Goal: Task Accomplishment & Management: Complete application form

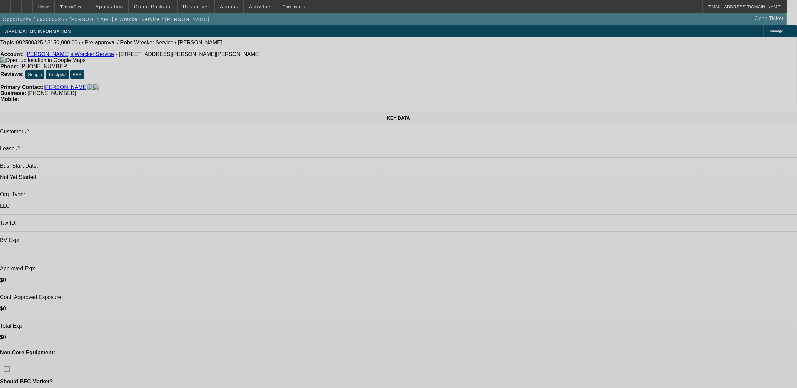
select select "0"
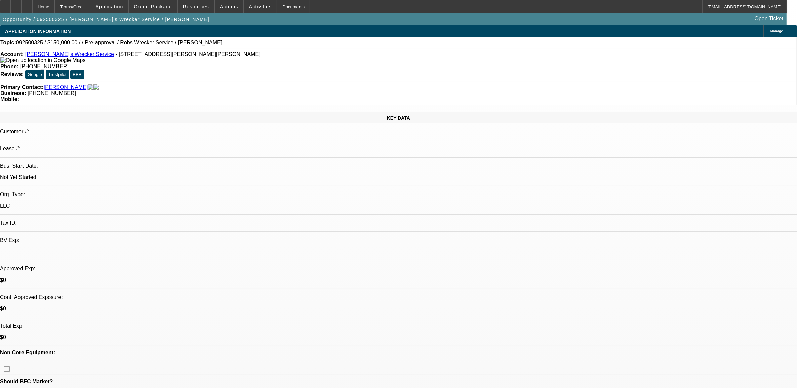
select select "2"
select select "0.1"
select select "4"
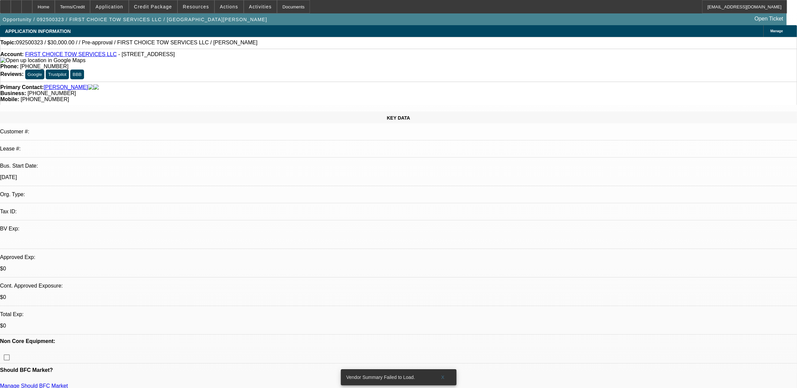
select select "0"
select select "2"
select select "0.1"
select select "4"
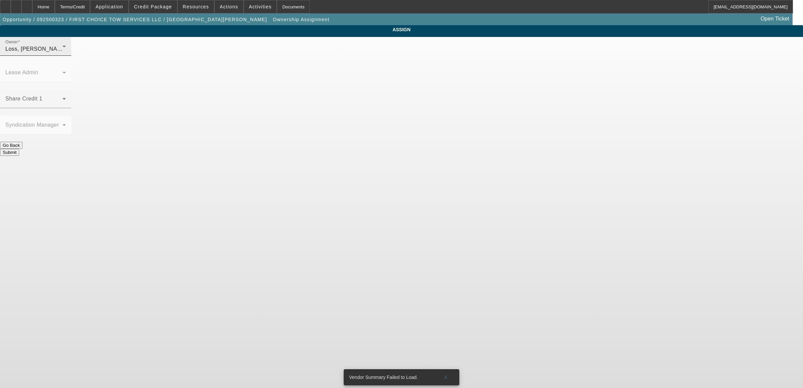
click at [63, 53] on div "Loss, Luke (Lvl 1)" at bounding box center [33, 49] width 57 height 8
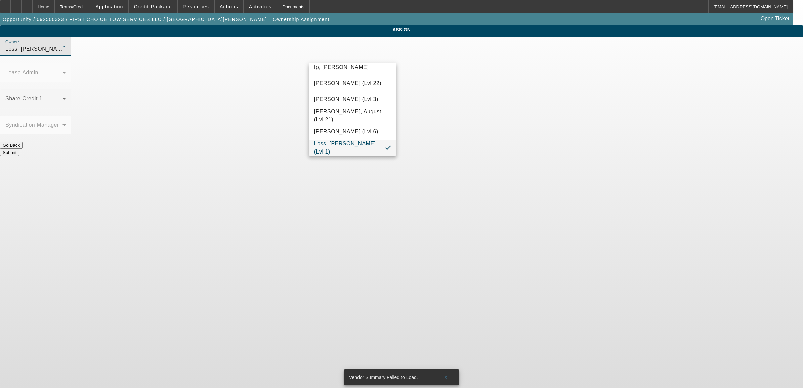
scroll to position [164, 0]
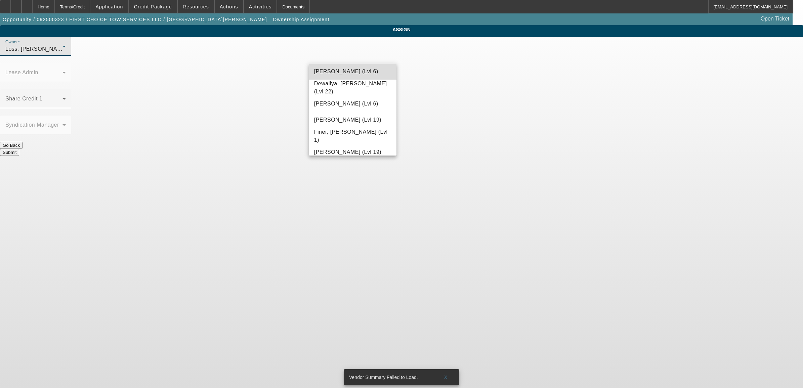
click at [355, 71] on span "[PERSON_NAME] (Lvl 6)" at bounding box center [346, 72] width 64 height 8
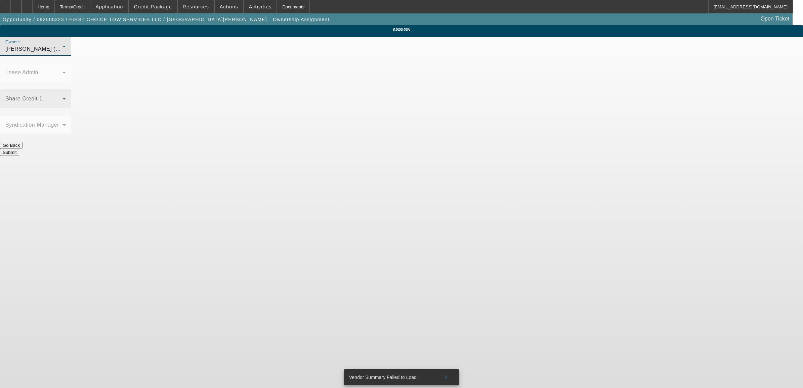
click at [42, 96] on mat-label "Share Credit 1" at bounding box center [23, 99] width 37 height 6
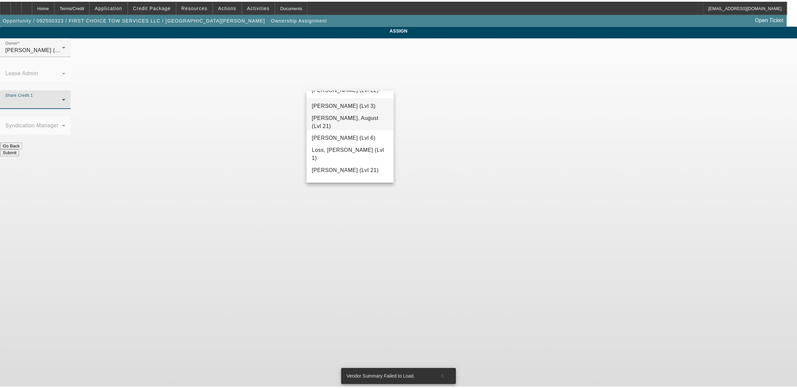
scroll to position [494, 0]
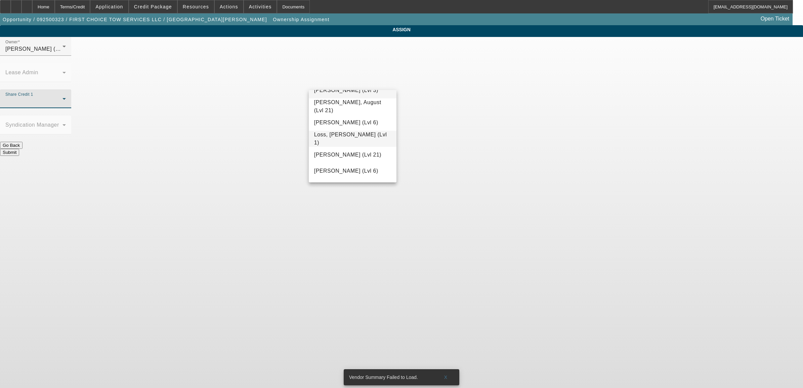
click at [355, 141] on span "Loss, [PERSON_NAME] (Lvl 1)" at bounding box center [352, 139] width 77 height 16
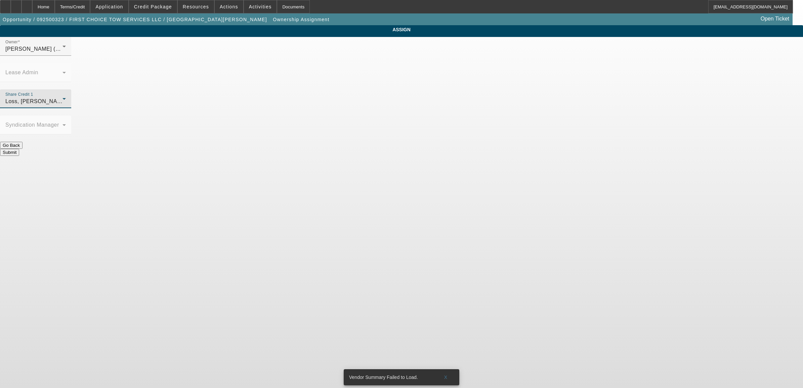
click at [19, 149] on button "Submit" at bounding box center [9, 152] width 19 height 7
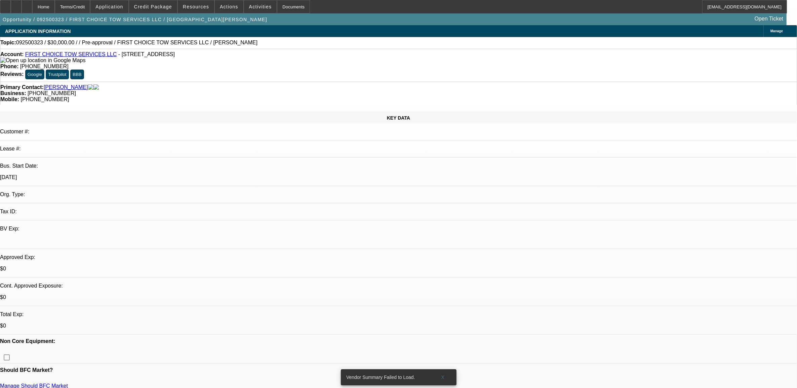
select select "0"
select select "2"
select select "0.1"
select select "4"
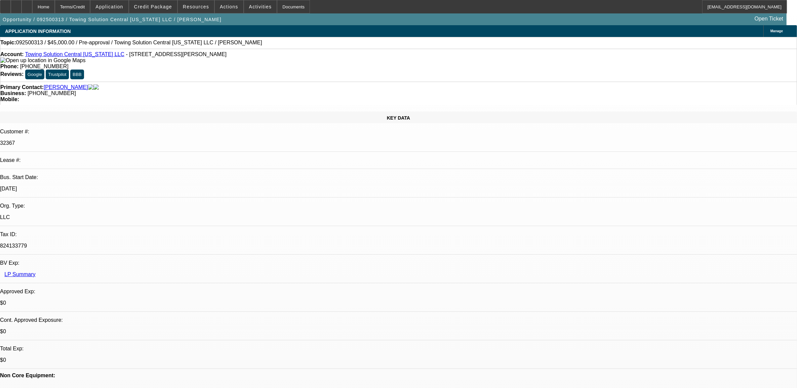
select select "0"
select select "2"
select select "0.1"
select select "4"
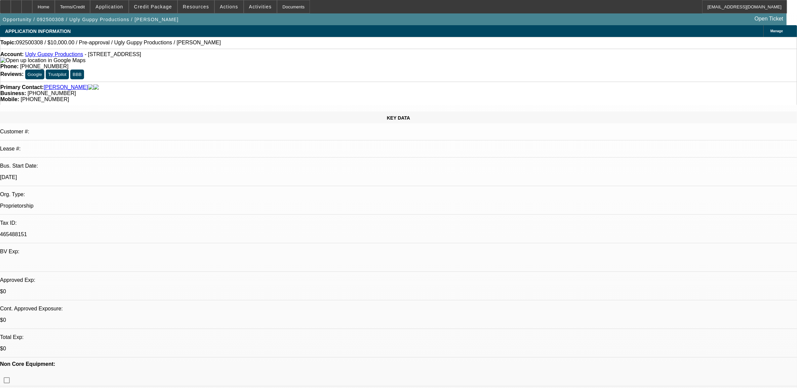
select select "0"
select select "2"
select select "0.1"
select select "1"
select select "2"
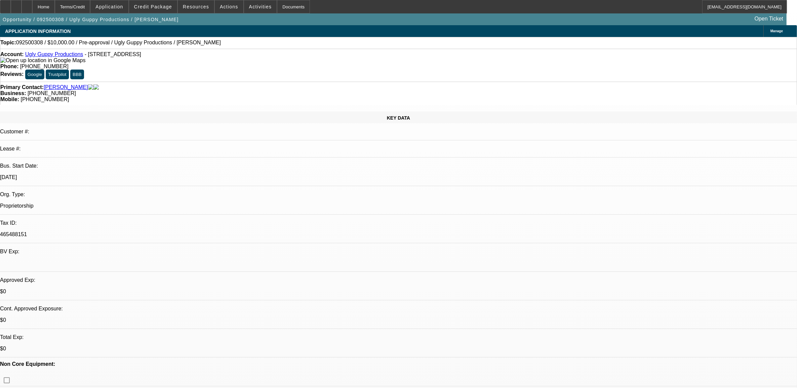
select select "4"
select select "0"
select select "2"
select select "0.1"
select select "1"
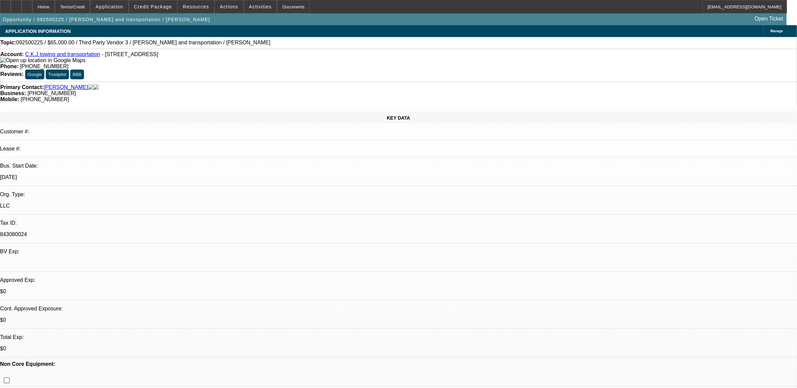
select select "2"
select select "4"
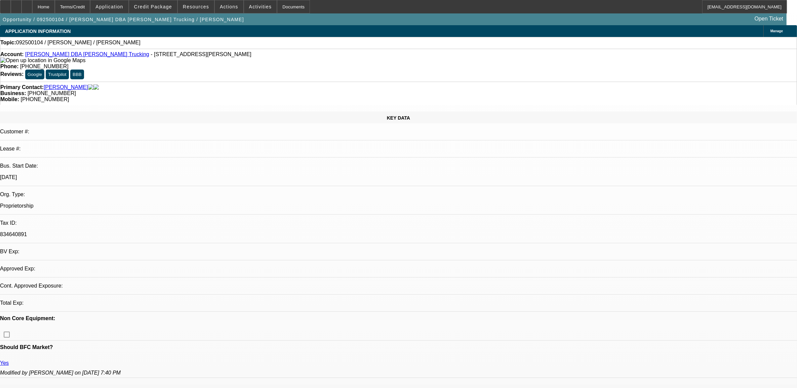
select select "0"
select select "2"
select select "0.1"
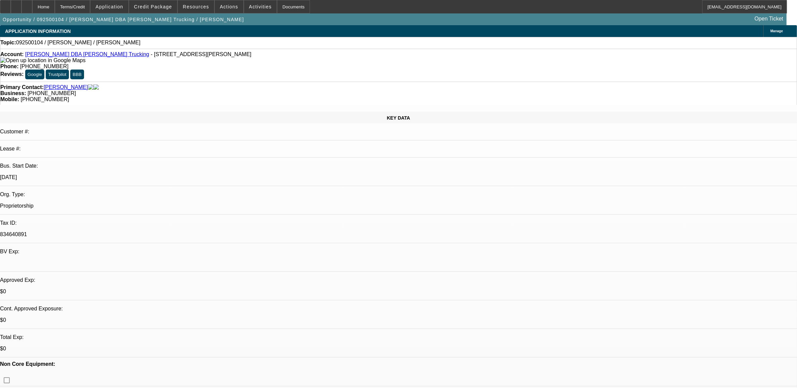
select select "1"
select select "2"
select select "4"
select select "0"
select select "2"
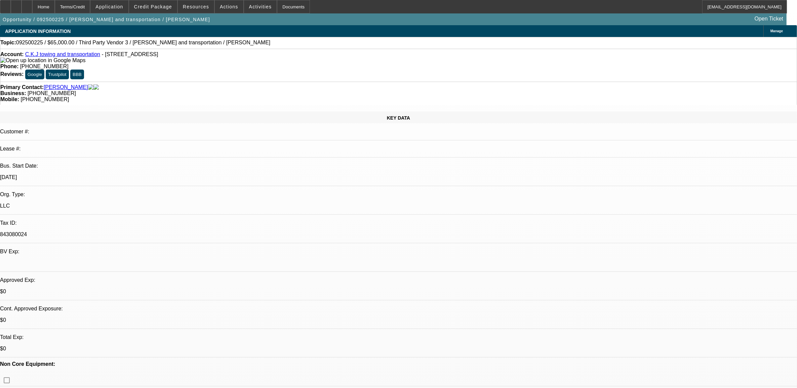
select select "2"
select select "0.1"
select select "4"
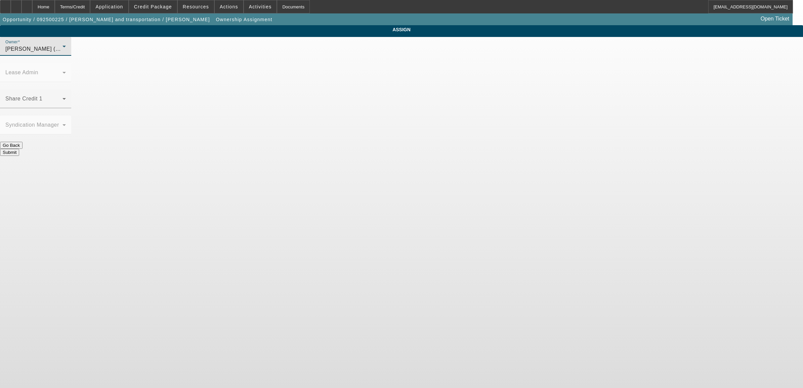
click at [63, 53] on div "[PERSON_NAME] (Lvl 1)" at bounding box center [33, 49] width 57 height 8
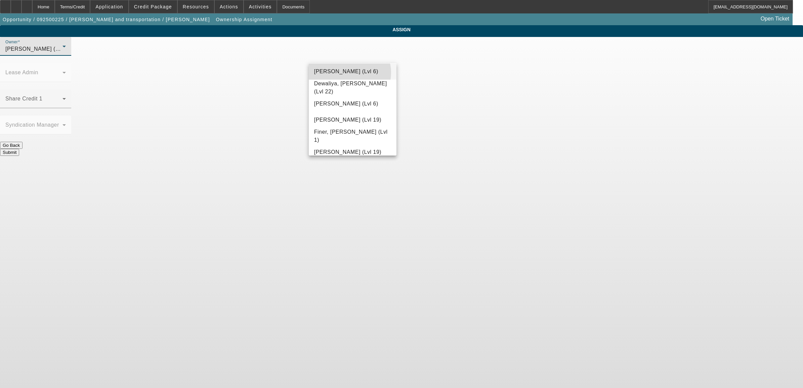
click at [349, 73] on span "[PERSON_NAME] (Lvl 6)" at bounding box center [346, 72] width 64 height 8
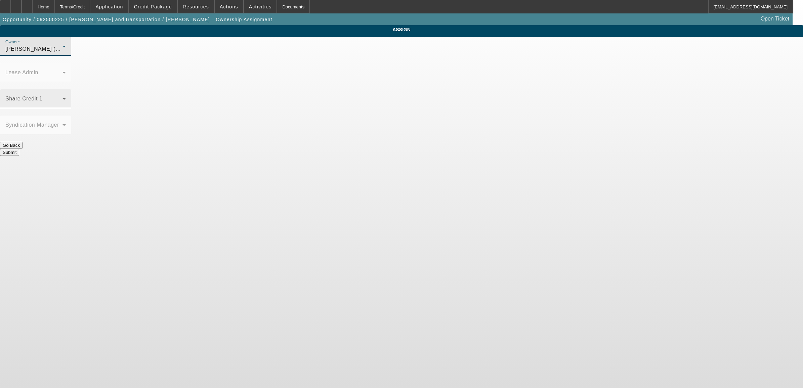
click at [63, 97] on span at bounding box center [33, 101] width 57 height 8
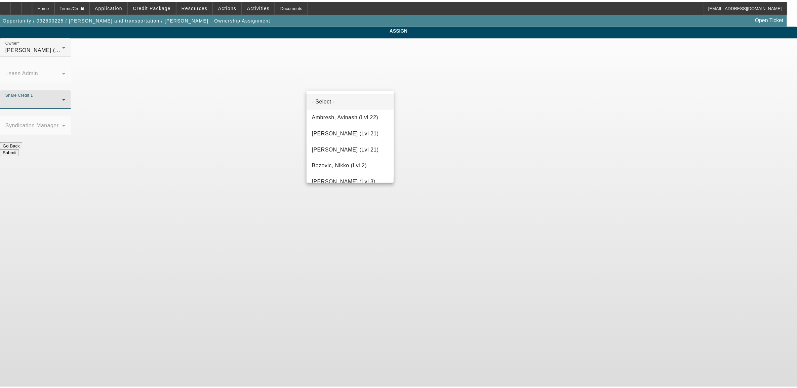
scroll to position [281, 0]
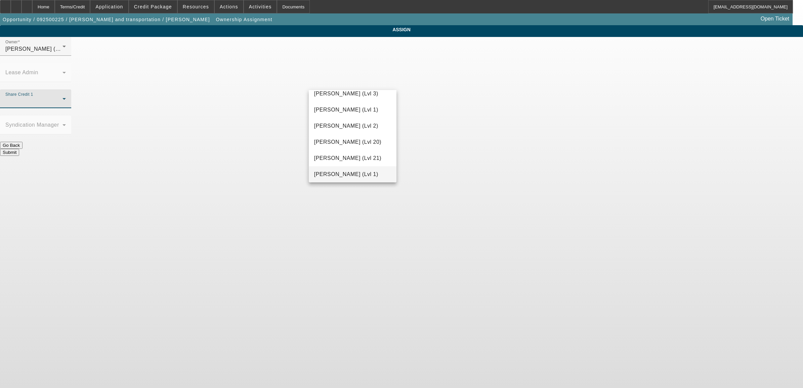
click at [354, 170] on span "Hammond, Tommy (Lvl 1)" at bounding box center [346, 174] width 64 height 8
click at [19, 149] on button "Submit" at bounding box center [9, 152] width 19 height 7
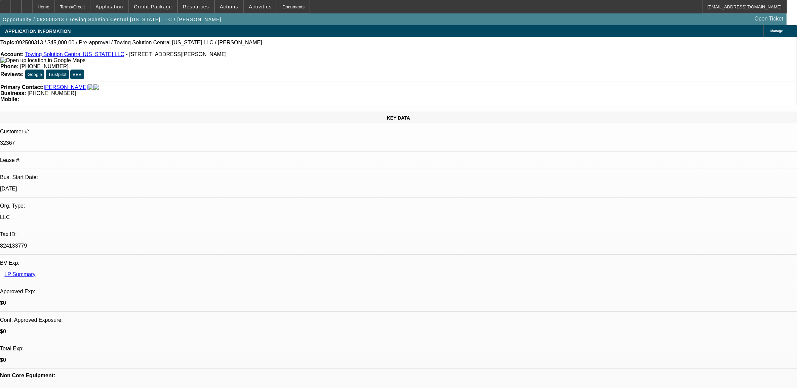
select select "0"
select select "2"
select select "0.1"
select select "1"
select select "2"
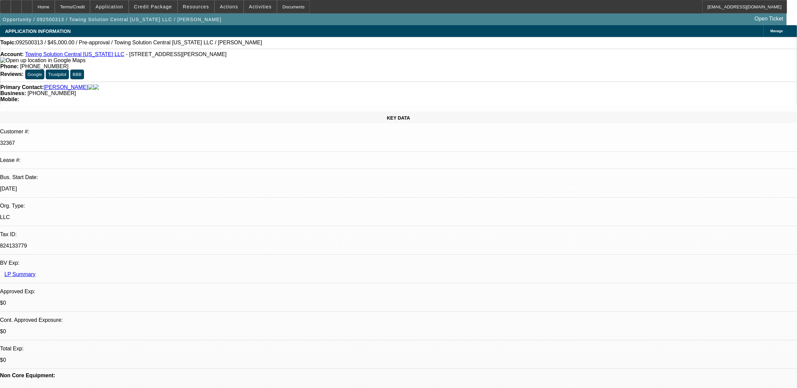
select select "4"
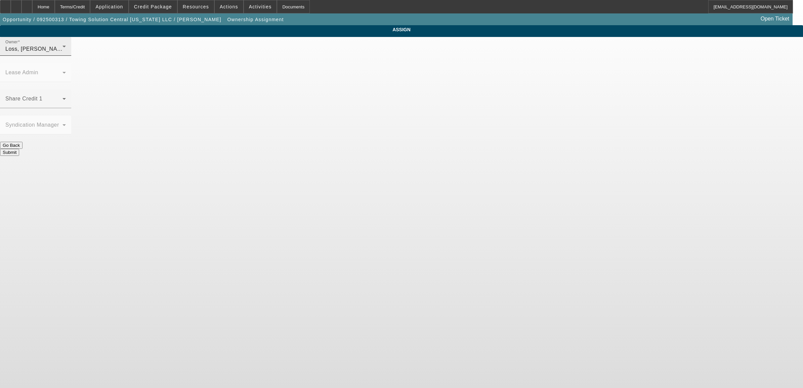
click at [63, 53] on div "Loss, Luke (Lvl 1)" at bounding box center [33, 49] width 57 height 8
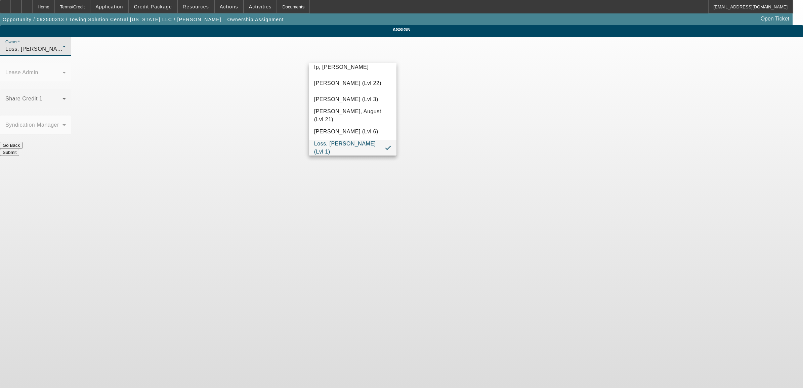
scroll to position [164, 0]
click at [353, 74] on span "D'Aquila, Philip (Lvl 6)" at bounding box center [346, 72] width 64 height 8
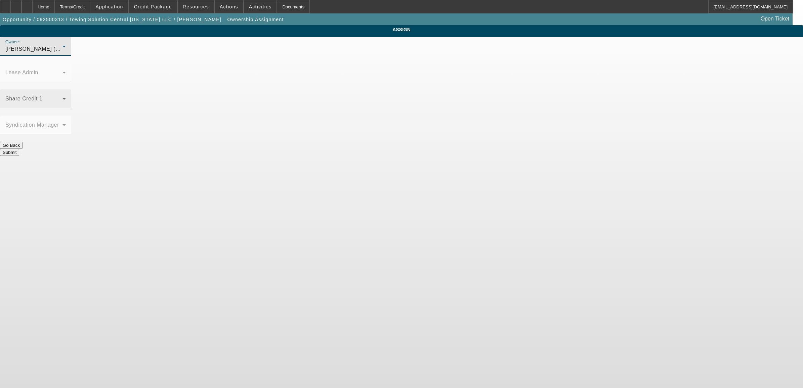
click at [42, 96] on mat-label "Share Credit 1" at bounding box center [23, 99] width 37 height 6
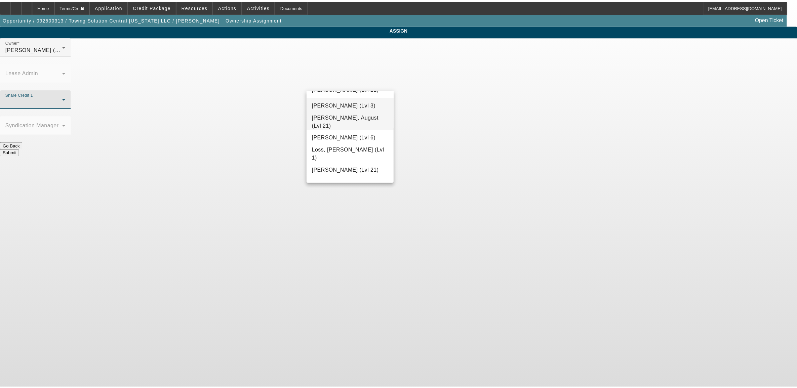
scroll to position [494, 0]
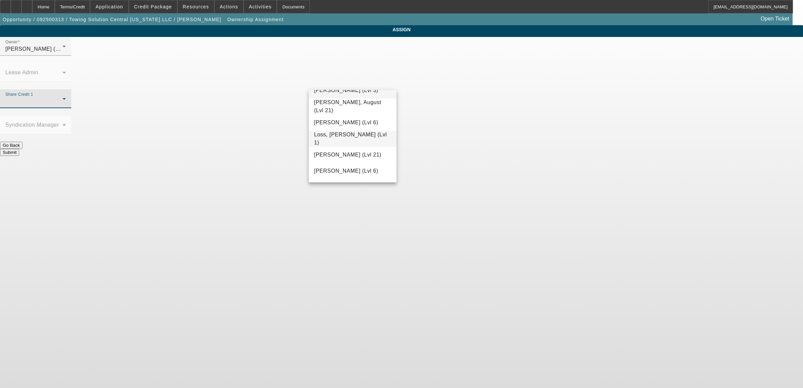
drag, startPoint x: 343, startPoint y: 142, endPoint x: 350, endPoint y: 141, distance: 6.4
click at [345, 141] on span "Loss, Luke (Lvl 1)" at bounding box center [352, 139] width 77 height 16
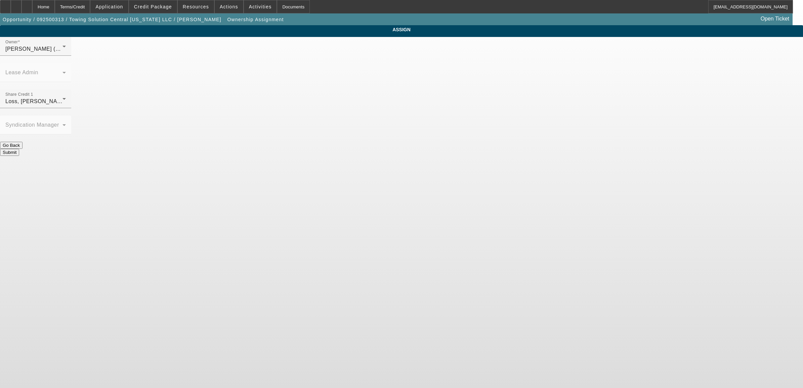
click at [19, 149] on button "Submit" at bounding box center [9, 152] width 19 height 7
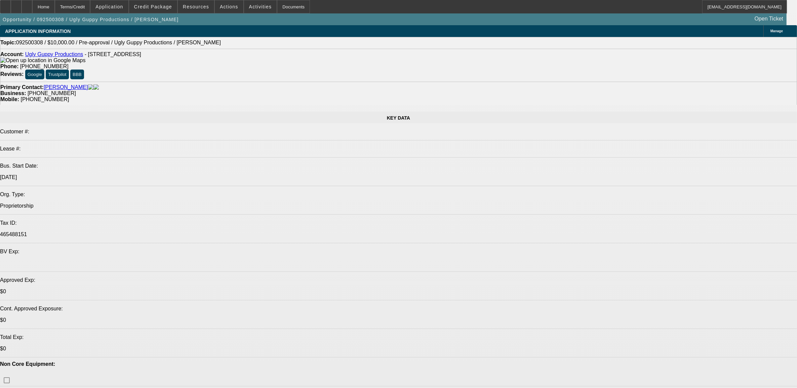
select select "0"
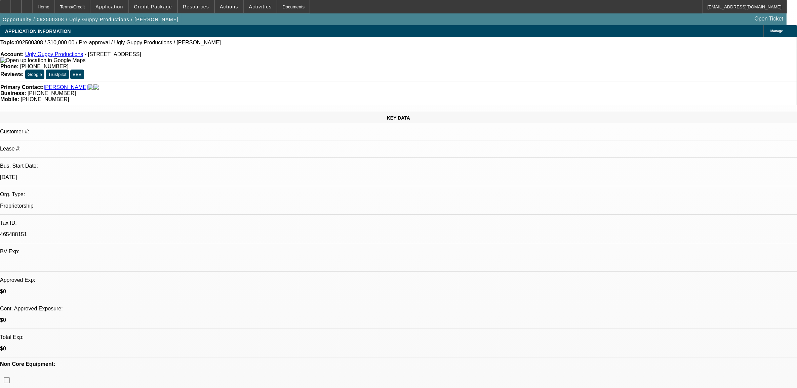
select select "2"
select select "0.1"
select select "4"
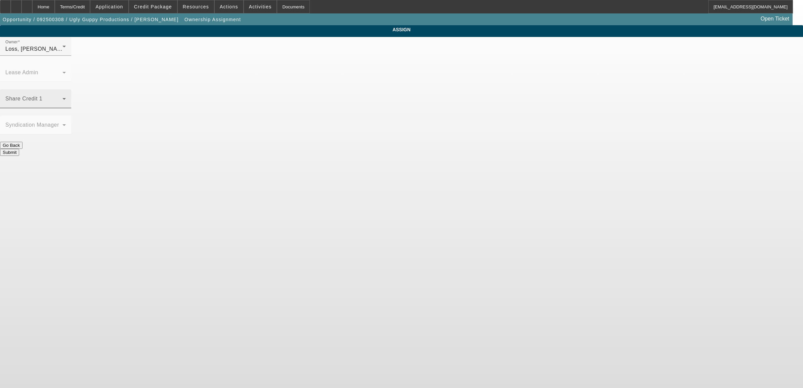
click at [66, 89] on div "Share Credit 1" at bounding box center [35, 98] width 60 height 19
click at [362, 148] on span "Fiumetto, Daniel (Lvl 19)" at bounding box center [347, 149] width 67 height 8
click at [19, 149] on button "Submit" at bounding box center [9, 152] width 19 height 7
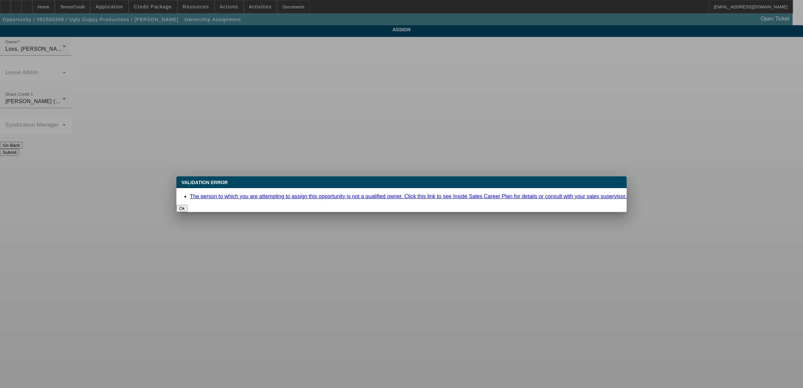
click at [188, 205] on button "Ok" at bounding box center [181, 208] width 11 height 7
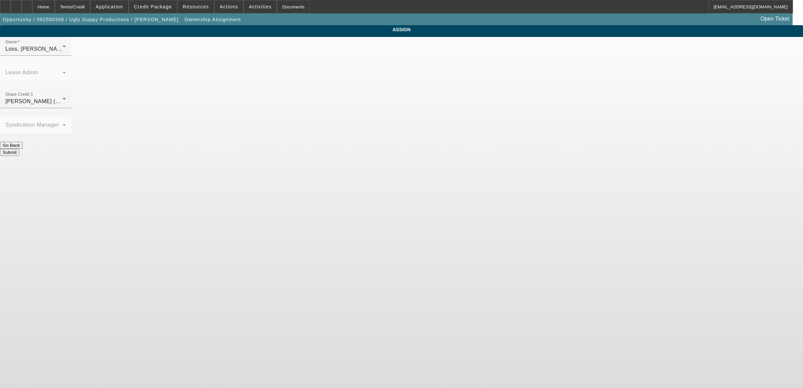
click at [19, 149] on button "Submit" at bounding box center [9, 152] width 19 height 7
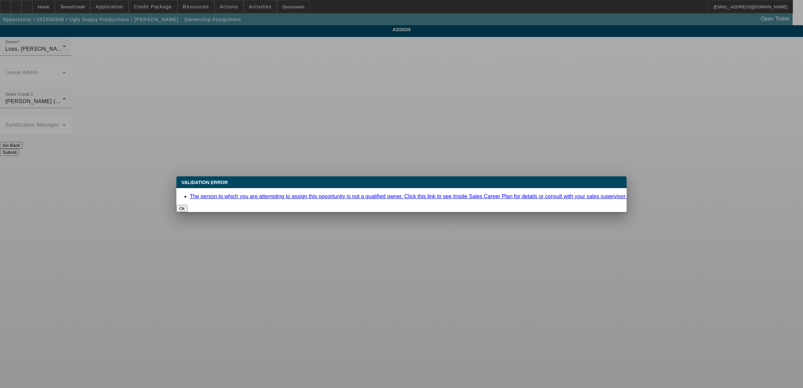
click at [188, 205] on button "Ok" at bounding box center [181, 208] width 11 height 7
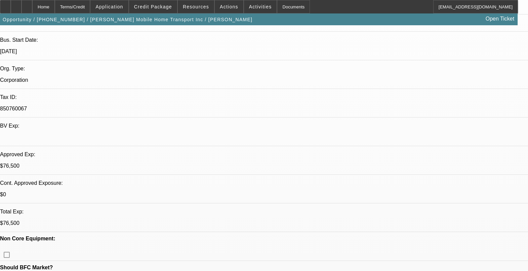
select select "0"
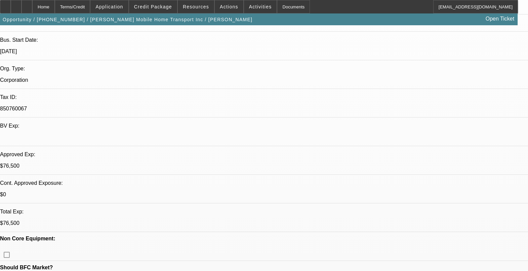
select select "0"
select select "0.1"
select select "2"
select select "0"
select select "0.1"
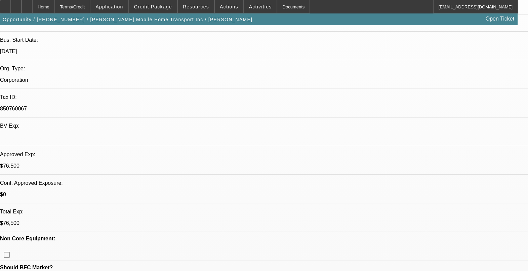
select select "2"
select select "0"
select select "1"
select select "6"
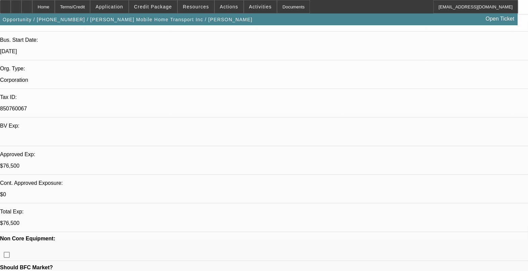
select select "1"
select select "6"
select select "1"
select select "2"
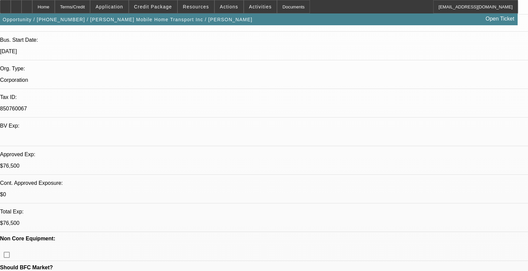
select select "6"
select select "1"
select select "2"
select select "6"
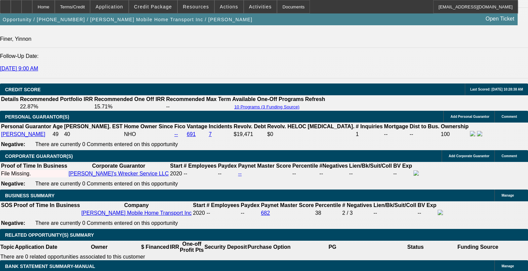
scroll to position [1047, 0]
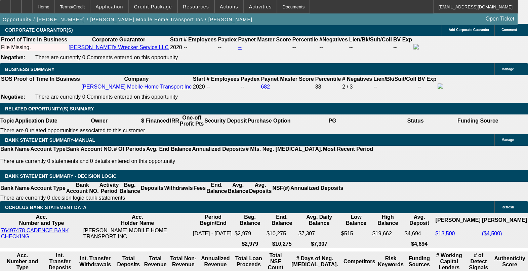
drag, startPoint x: 379, startPoint y: 213, endPoint x: 348, endPoint y: 215, distance: 30.3
click at [348, 215] on div "APPLICATION INFORMATION [GEOGRAPHIC_DATA] Topic: 072500485 / $76,500.00 / PETER…" at bounding box center [264, 255] width 528 height 2555
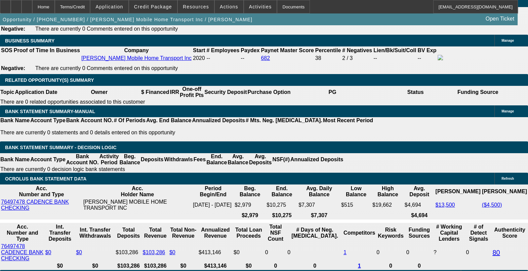
drag, startPoint x: 348, startPoint y: 215, endPoint x: 405, endPoint y: 197, distance: 59.7
